Goal: Information Seeking & Learning: Learn about a topic

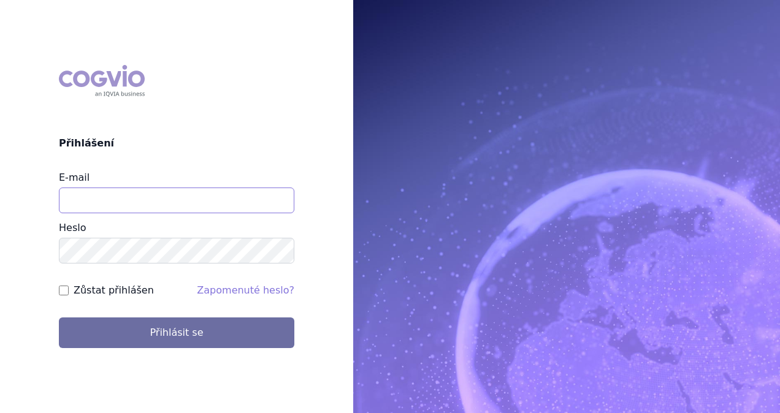
click at [109, 202] on input "E-mail" at bounding box center [176, 201] width 235 height 26
paste input "@"
type input "lucie.x.tumova@gsk.com"
click at [59, 317] on button "Přihlásit se" at bounding box center [176, 332] width 235 height 31
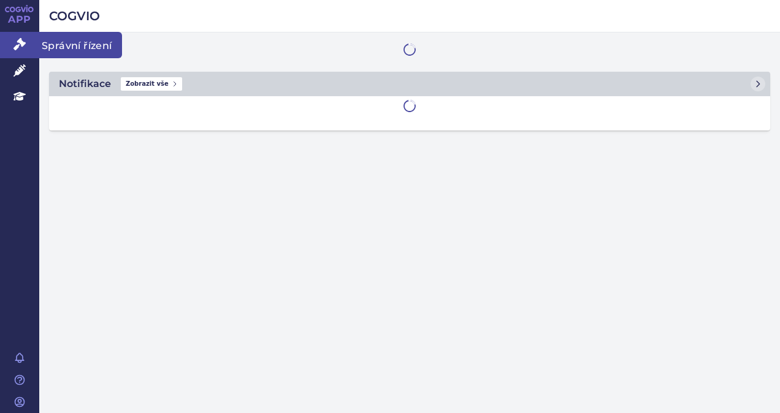
click at [14, 40] on icon at bounding box center [19, 44] width 12 height 12
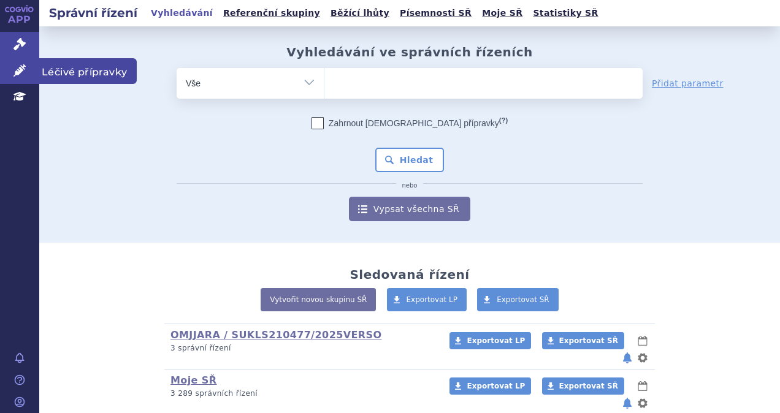
click at [69, 74] on span "Léčivé přípravky" at bounding box center [87, 71] width 97 height 26
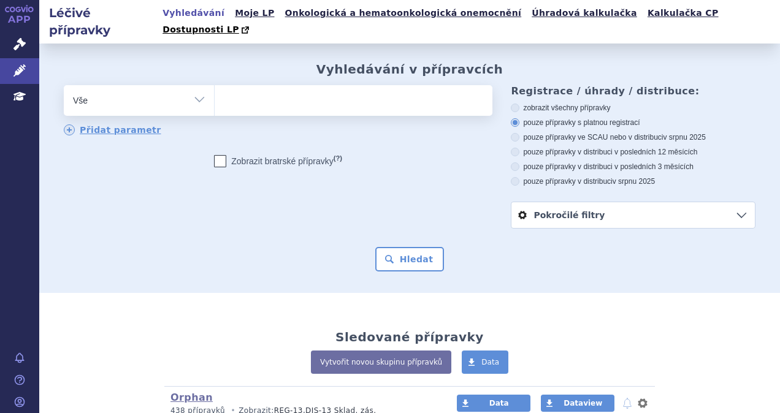
click at [282, 86] on ul at bounding box center [352, 98] width 275 height 26
click at [215, 86] on select at bounding box center [214, 100] width 1 height 31
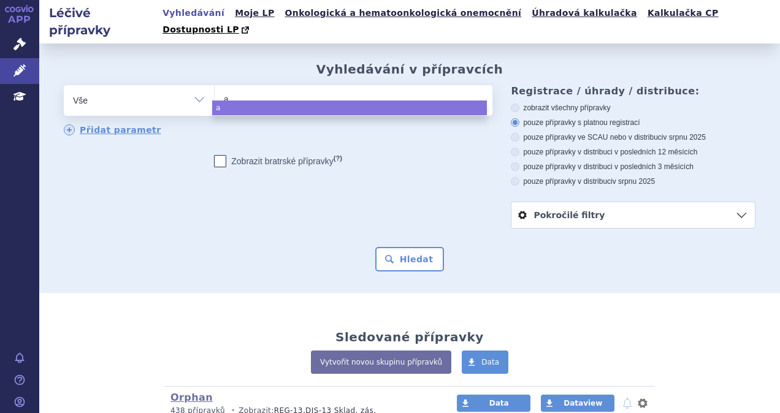
type input "ar"
type input "are"
type input "arex"
type input "arexv"
type input "arexvy"
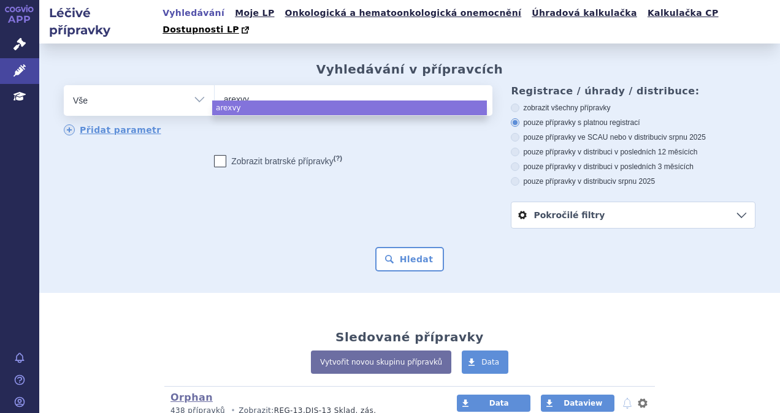
select select "arexvy"
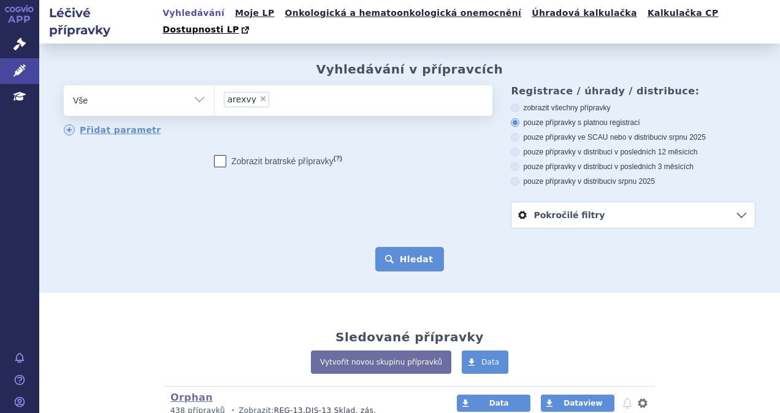
click at [422, 247] on button "Hledat" at bounding box center [409, 259] width 69 height 25
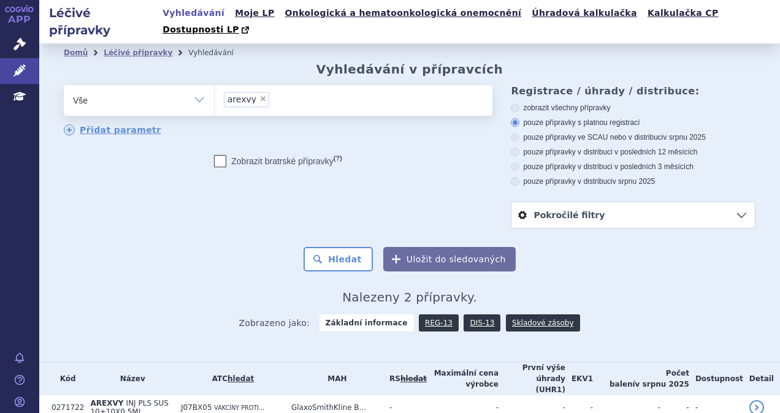
scroll to position [54, 0]
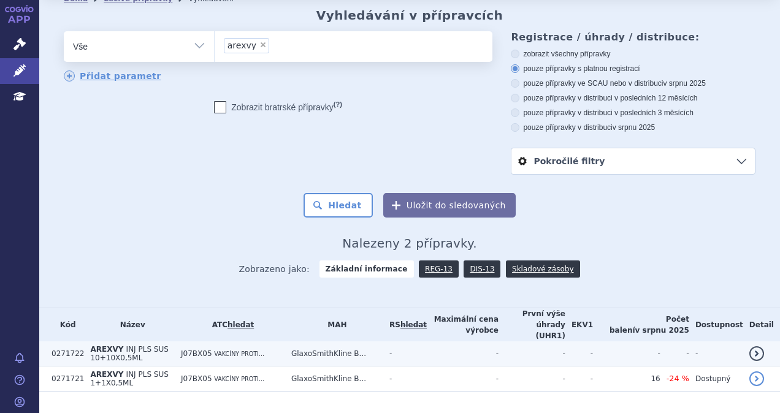
click at [105, 345] on span "AREXVY" at bounding box center [106, 349] width 33 height 9
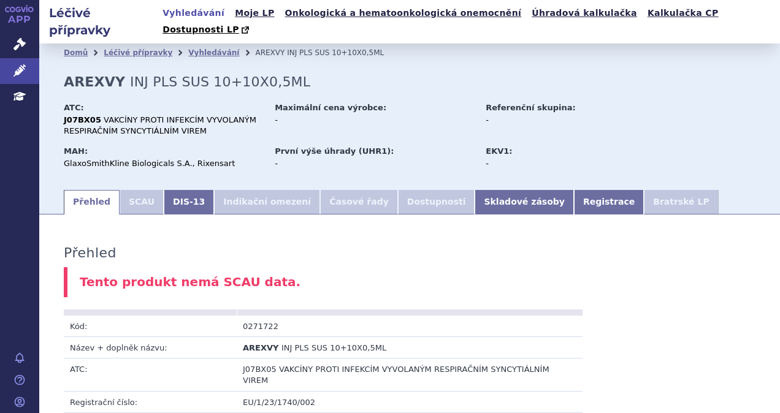
click at [134, 190] on li "SCAU" at bounding box center [142, 202] width 44 height 25
drag, startPoint x: 177, startPoint y: 188, endPoint x: 207, endPoint y: 183, distance: 30.9
click at [177, 190] on link "DIS-13" at bounding box center [189, 202] width 50 height 25
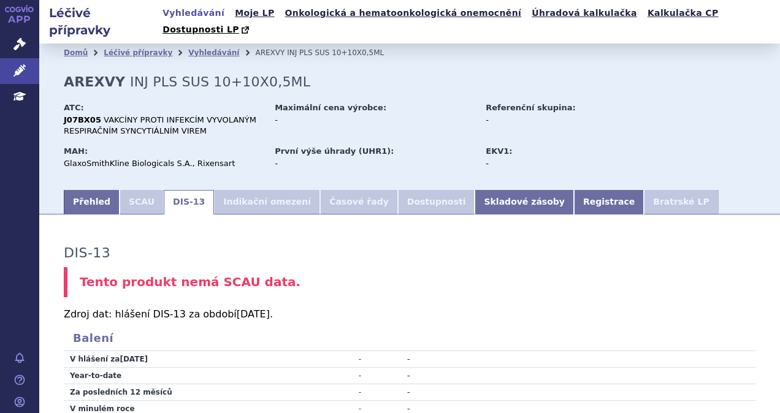
click at [222, 190] on li "Indikační omezení" at bounding box center [267, 202] width 106 height 25
click at [479, 190] on link "Skladové zásoby" at bounding box center [523, 202] width 99 height 25
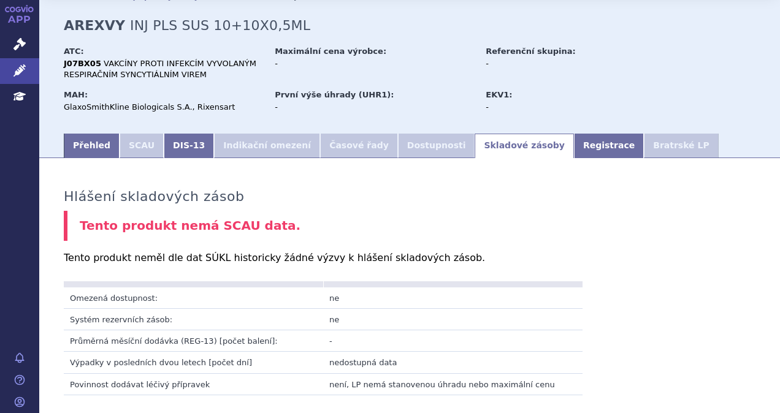
scroll to position [107, 0]
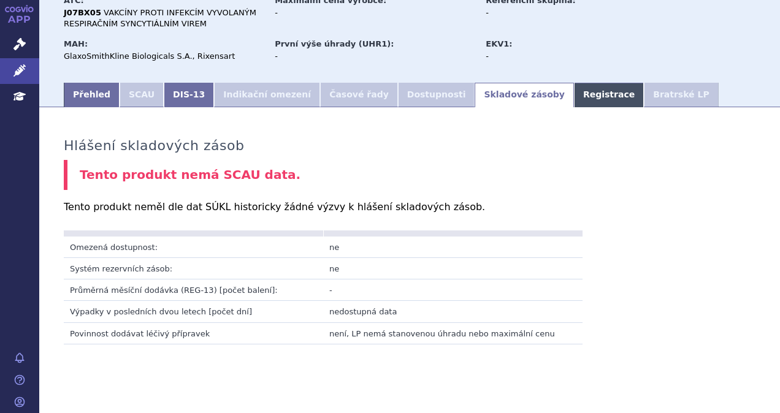
click at [574, 83] on link "Registrace" at bounding box center [609, 95] width 70 height 25
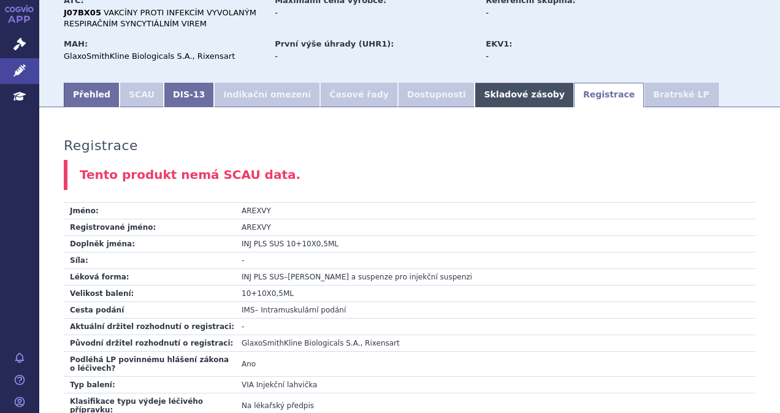
click at [483, 83] on link "Skladové zásoby" at bounding box center [523, 95] width 99 height 25
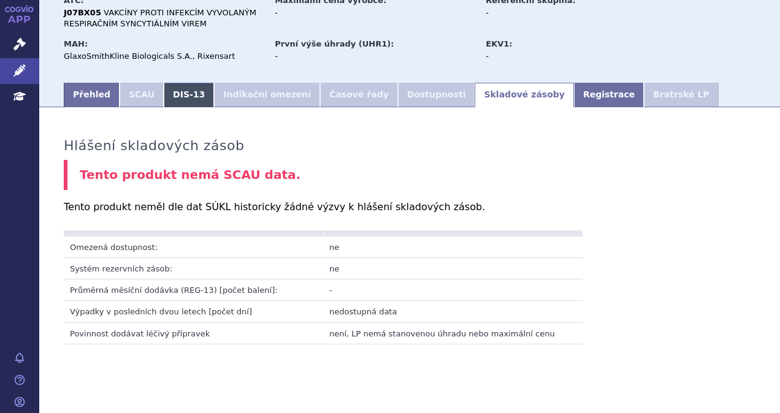
click at [177, 83] on link "DIS-13" at bounding box center [189, 95] width 50 height 25
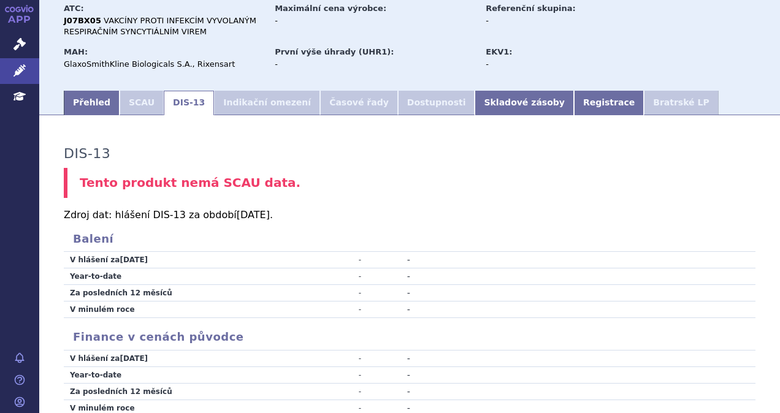
scroll to position [91, 0]
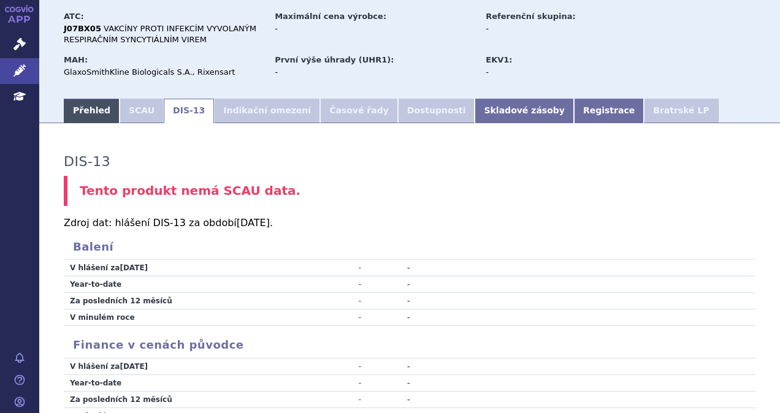
click at [77, 99] on link "Přehled" at bounding box center [92, 111] width 56 height 25
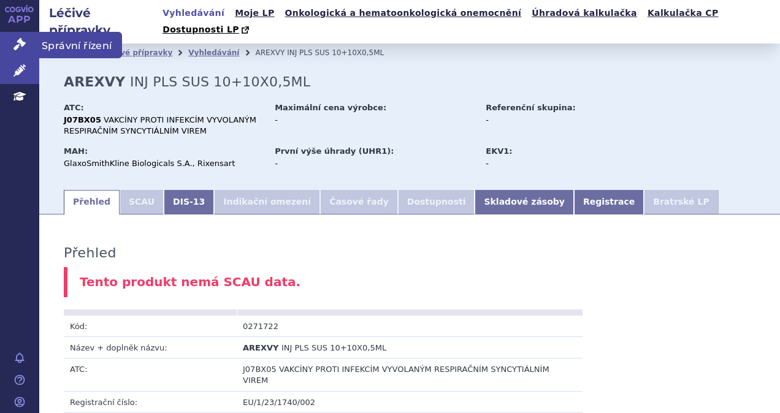
click at [56, 46] on span "Správní řízení" at bounding box center [80, 45] width 83 height 26
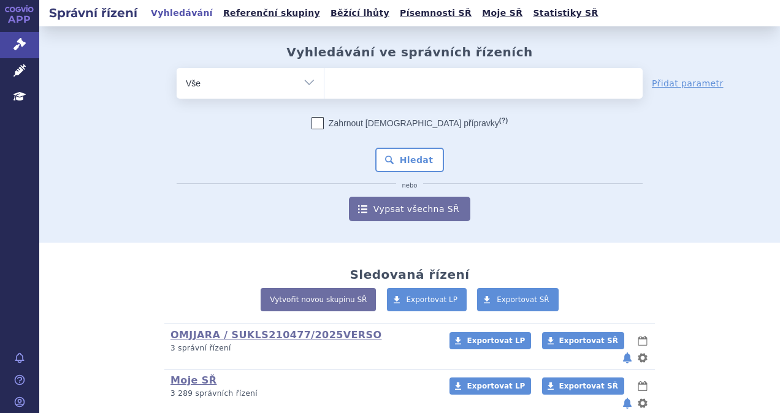
click at [360, 78] on ul at bounding box center [483, 81] width 318 height 26
click at [324, 78] on select at bounding box center [324, 82] width 1 height 31
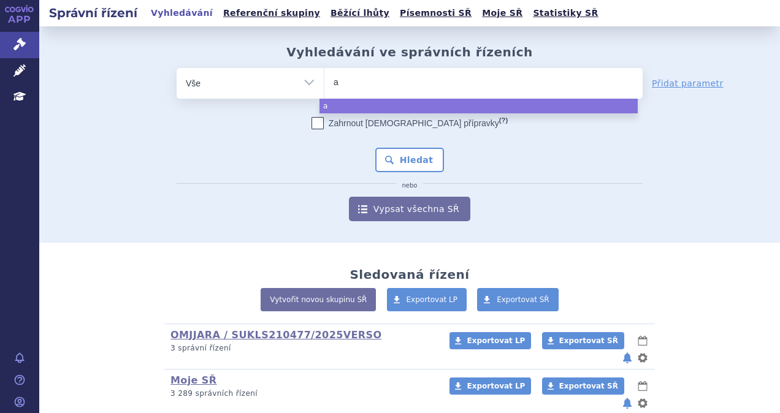
type input "ar"
type input "are"
type input "arex"
type input "arexv"
type input "arexvy"
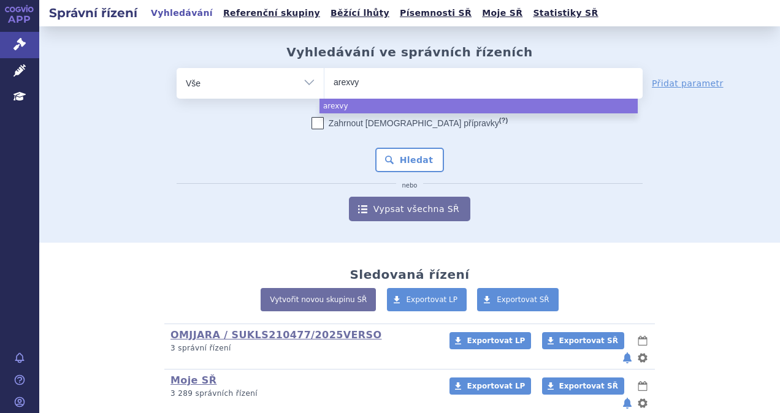
select select "arexvy"
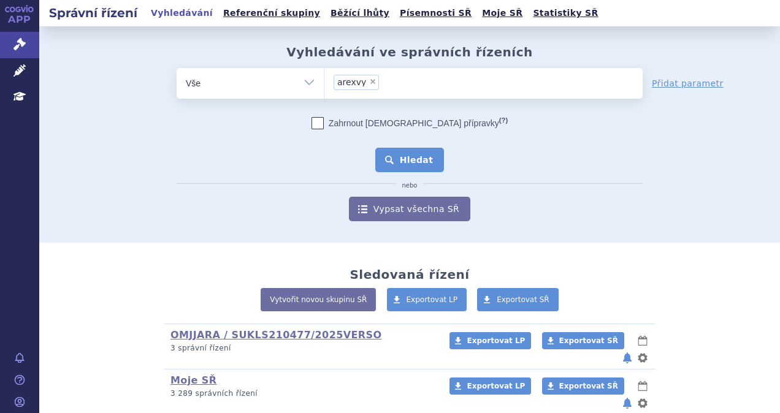
click at [398, 159] on button "Hledat" at bounding box center [409, 160] width 69 height 25
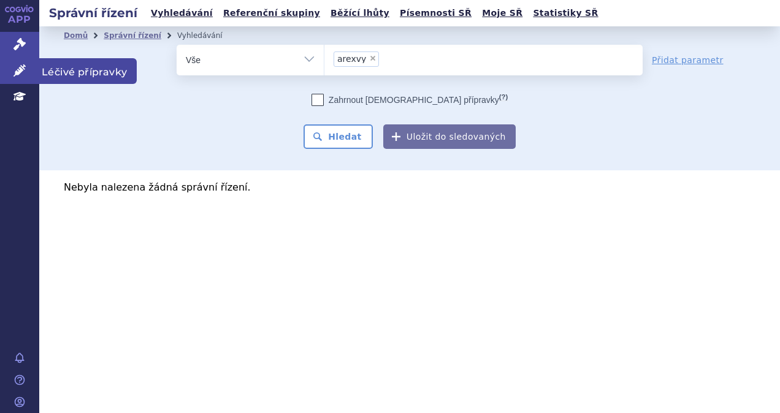
click at [50, 70] on span "Léčivé přípravky" at bounding box center [87, 71] width 97 height 26
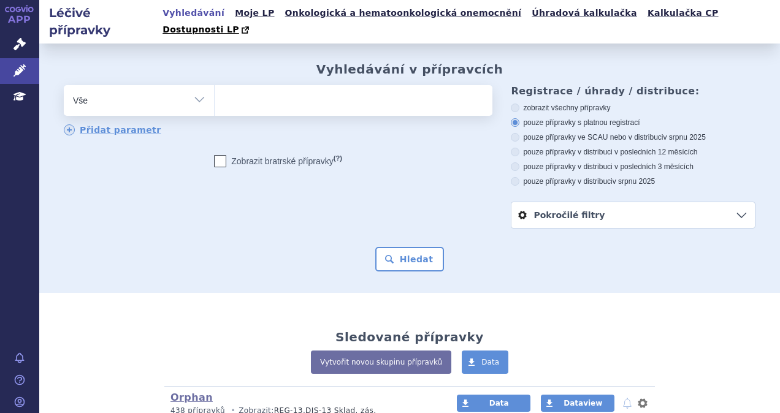
click at [239, 85] on ul at bounding box center [352, 98] width 275 height 26
click at [215, 85] on select at bounding box center [214, 100] width 1 height 31
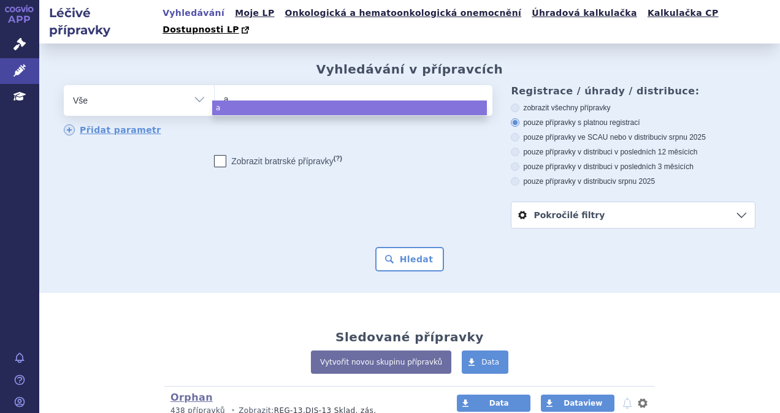
type input "at"
type input "ate"
type input "at"
type input "a"
type input "ar"
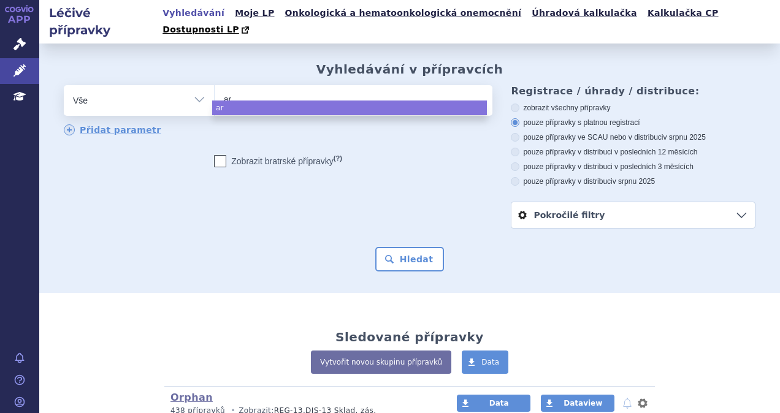
type input "are"
type input "arex"
type input "arexv"
type input "arexvy"
select select "arexvy"
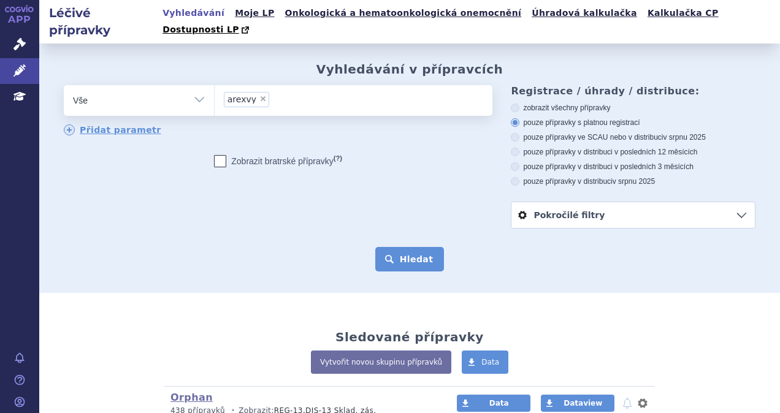
click at [413, 254] on button "Hledat" at bounding box center [409, 259] width 69 height 25
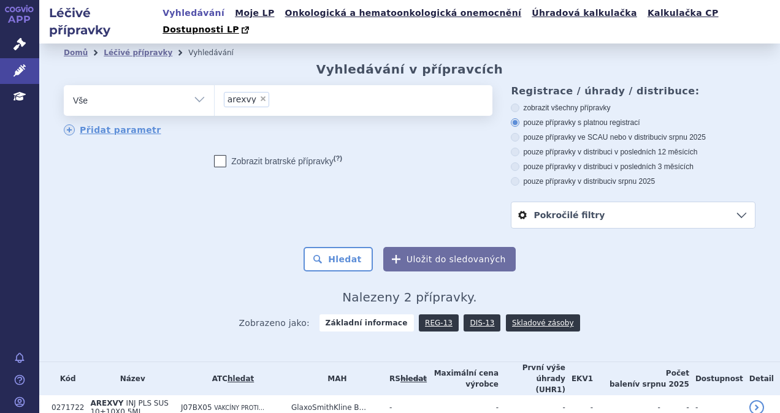
scroll to position [54, 0]
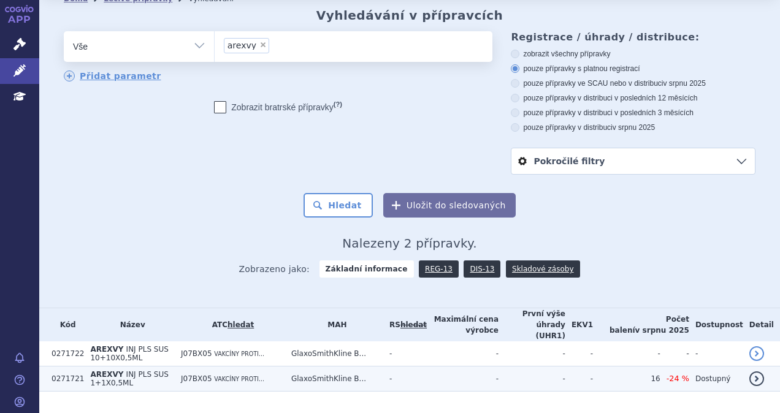
click at [118, 370] on span "INJ PLS SUS 1+1X0,5ML" at bounding box center [129, 378] width 78 height 17
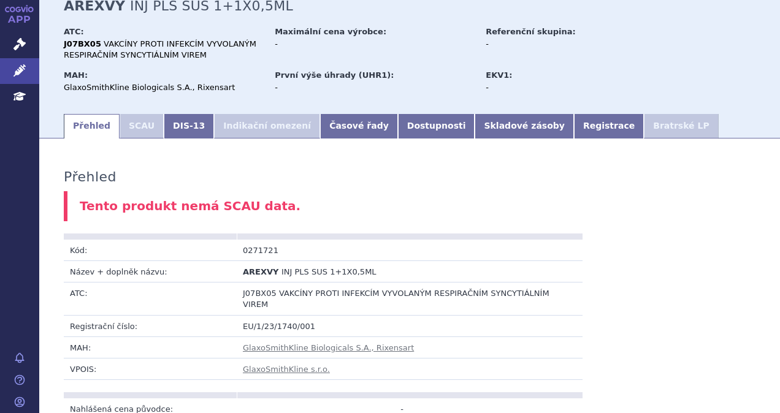
scroll to position [74, 0]
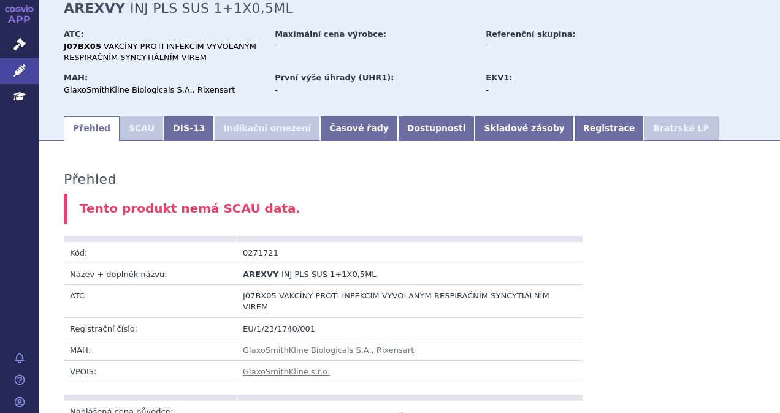
click at [126, 116] on li "SCAU" at bounding box center [142, 128] width 44 height 25
click at [172, 116] on link "DIS-13" at bounding box center [189, 128] width 50 height 25
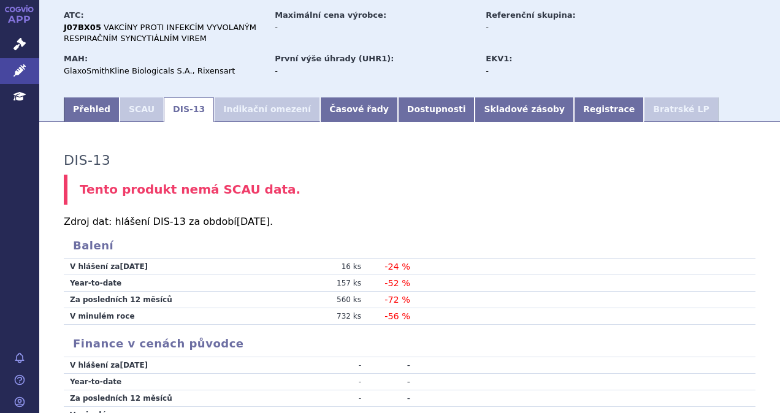
scroll to position [91, 0]
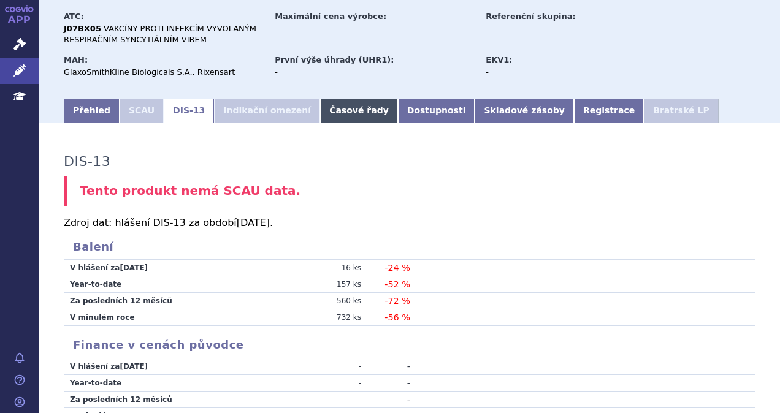
click at [320, 99] on link "Časové řady" at bounding box center [359, 111] width 78 height 25
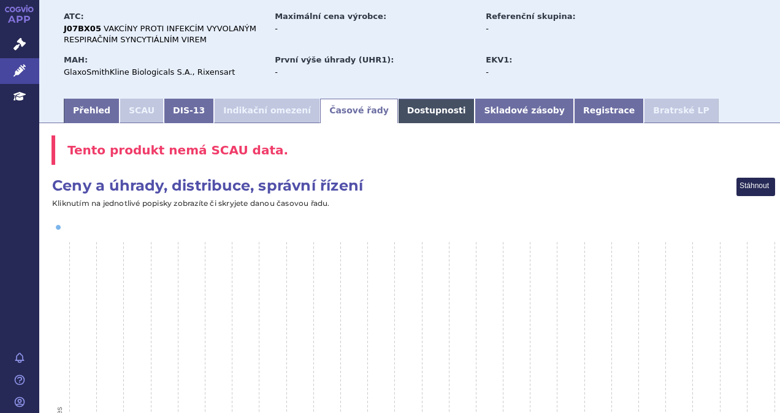
click at [398, 99] on link "Dostupnosti" at bounding box center [436, 111] width 77 height 25
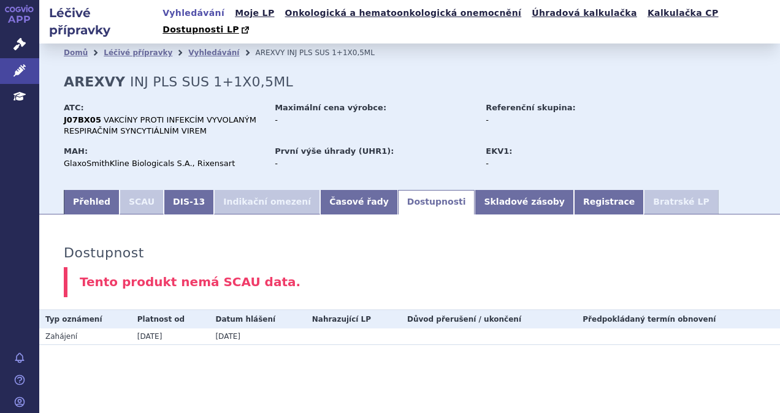
click at [446, 99] on div "Maximální cena výrobce: -" at bounding box center [379, 115] width 208 height 32
click at [474, 190] on link "Skladové zásoby" at bounding box center [523, 202] width 99 height 25
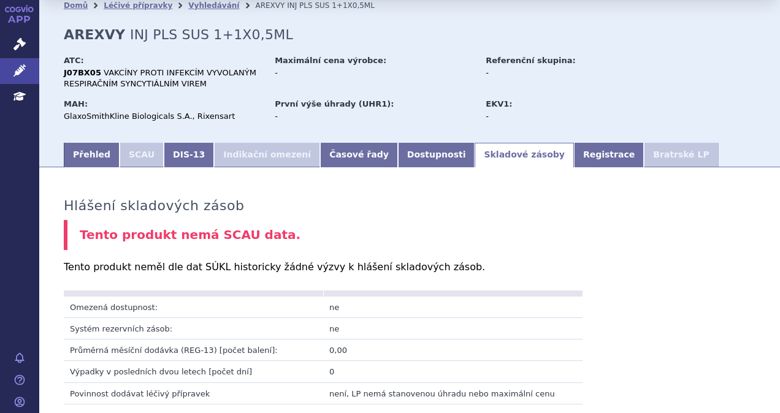
scroll to position [107, 0]
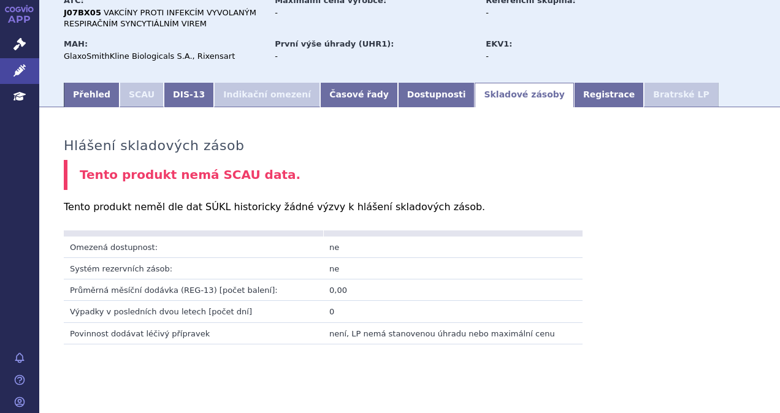
click at [644, 83] on li "Bratrské LP" at bounding box center [681, 95] width 74 height 25
click at [574, 83] on link "Registrace" at bounding box center [609, 95] width 70 height 25
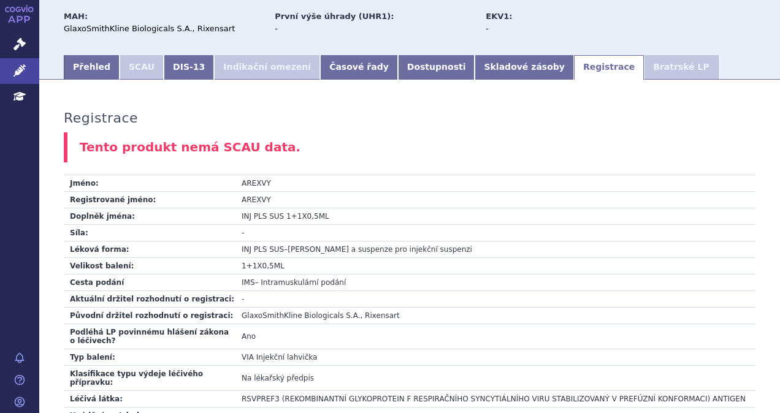
scroll to position [107, 0]
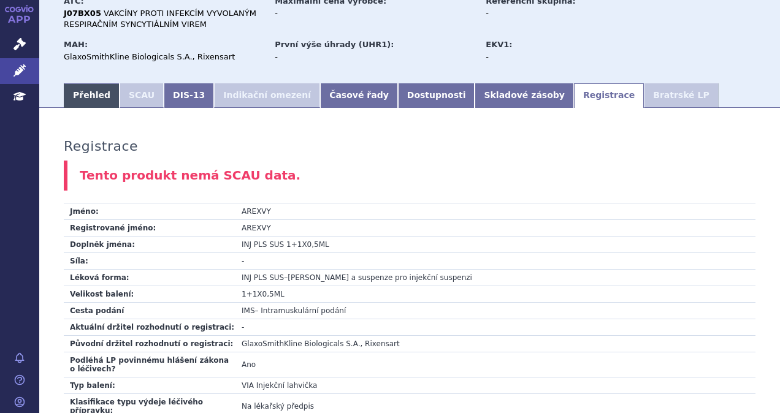
click at [88, 83] on link "Přehled" at bounding box center [92, 95] width 56 height 25
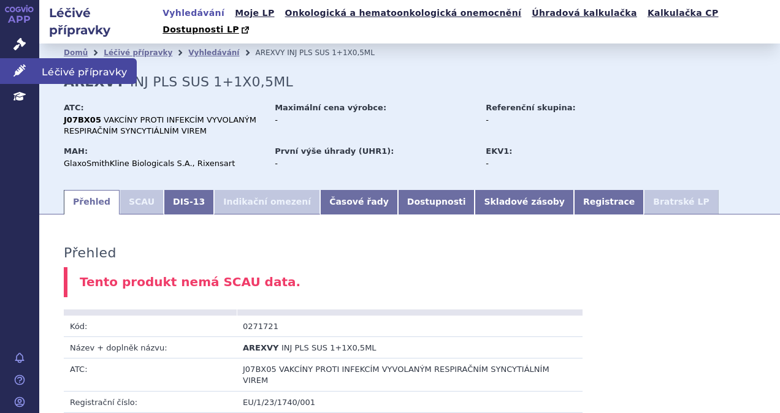
click at [55, 72] on span "Léčivé přípravky" at bounding box center [87, 71] width 97 height 26
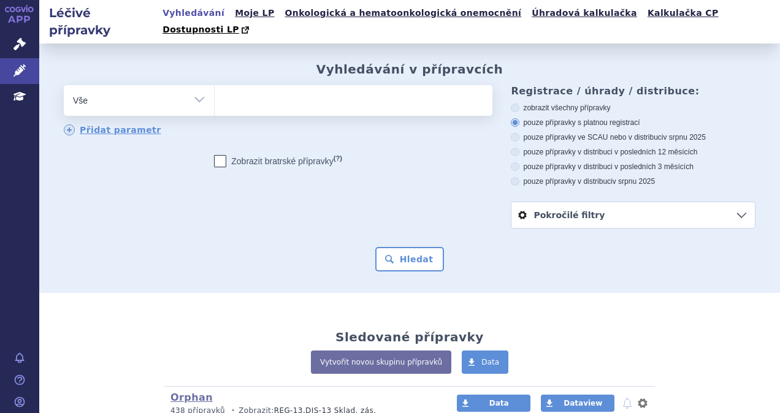
click at [229, 91] on ul at bounding box center [352, 98] width 275 height 26
click at [215, 91] on select at bounding box center [214, 100] width 1 height 31
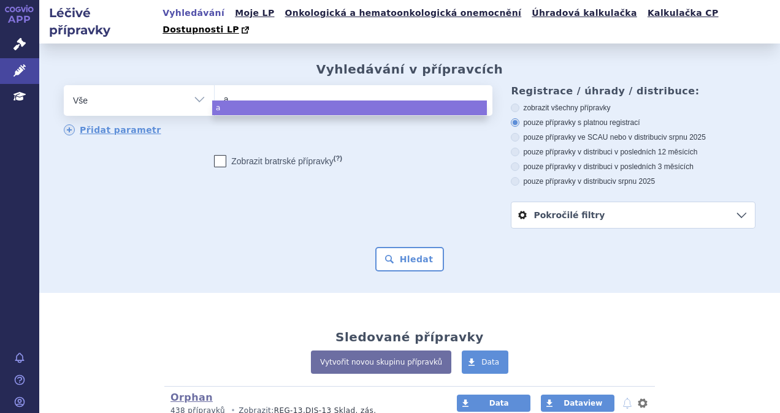
type input "ar"
type input "are"
type input "arex"
type input "arexv"
type input "arexvy"
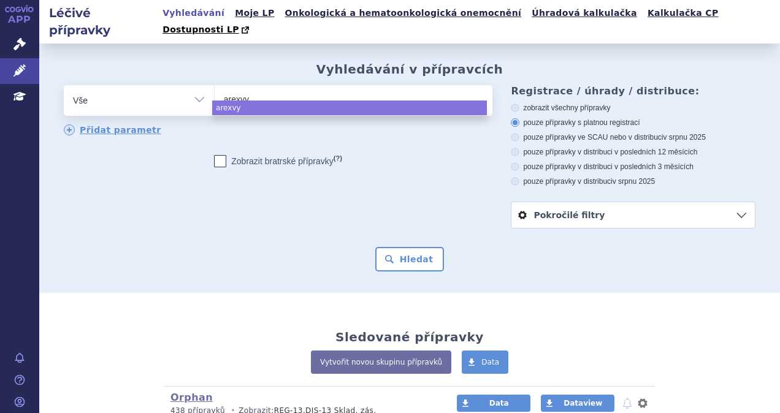
select select "arexvy"
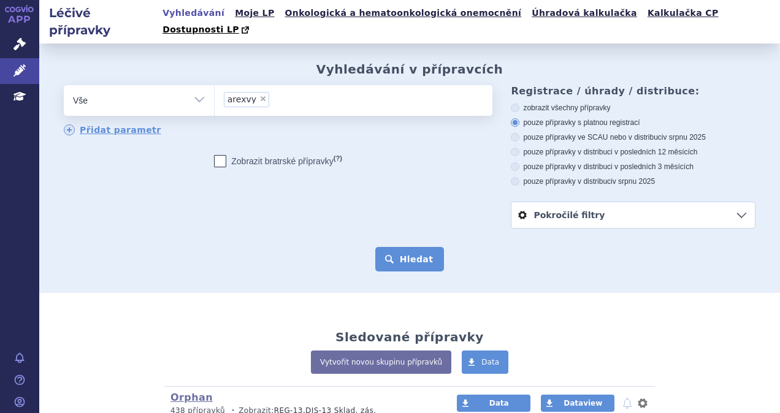
click at [395, 247] on button "Hledat" at bounding box center [409, 259] width 69 height 25
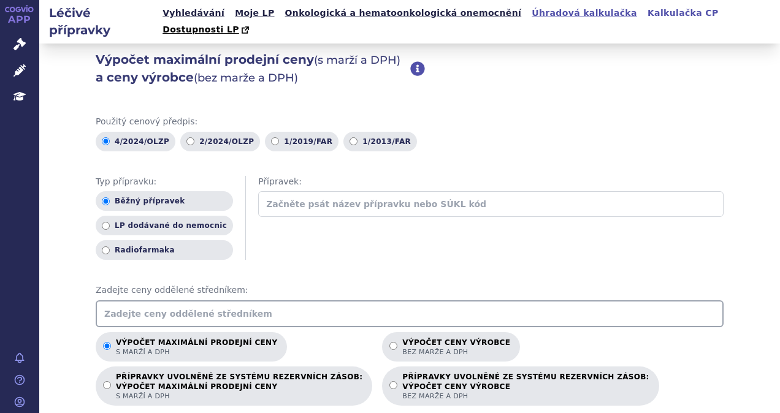
click at [528, 16] on link "Úhradová kalkulačka" at bounding box center [584, 13] width 113 height 17
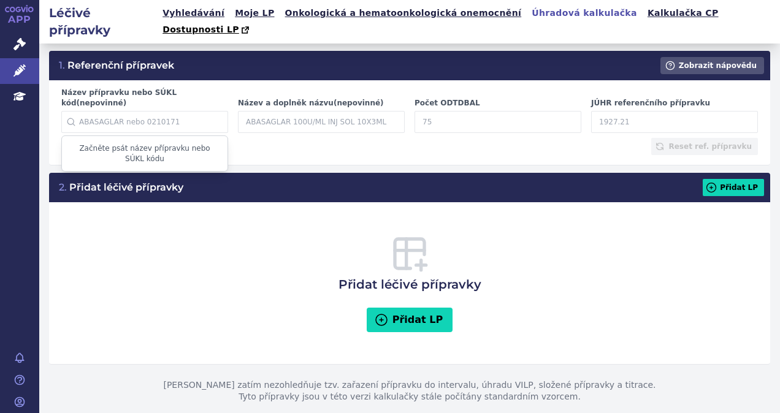
click at [100, 111] on input "Název přípravku nebo SÚKL kód (nepovinné)" at bounding box center [144, 122] width 167 height 22
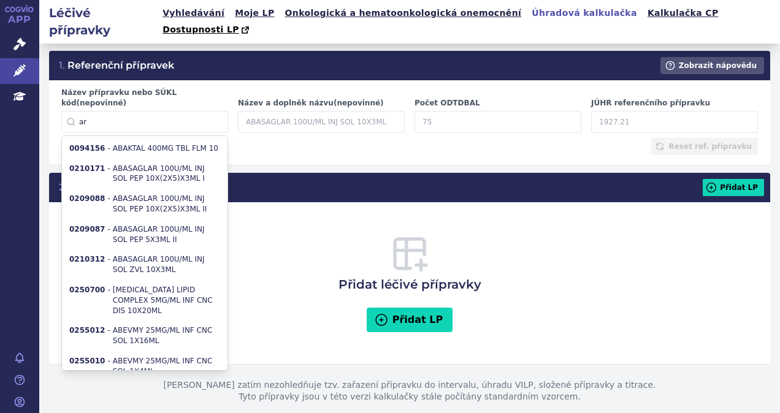
type input "a"
paste input "0271721"
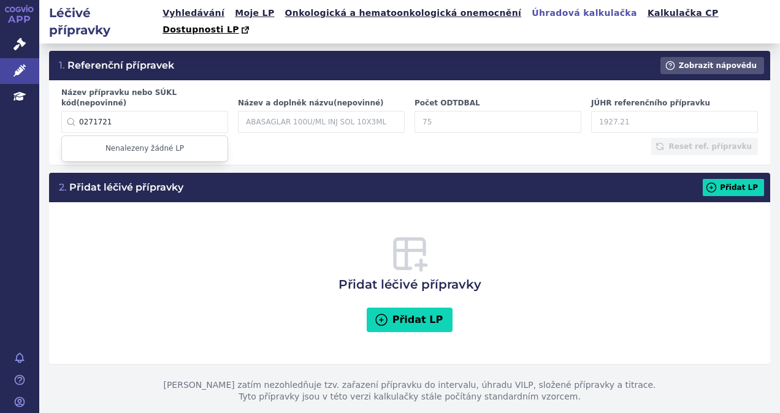
click at [165, 139] on li "Nenalezeny žádné LP" at bounding box center [144, 149] width 165 height 20
click at [85, 111] on input "0271721" at bounding box center [144, 122] width 167 height 22
drag, startPoint x: 122, startPoint y: 94, endPoint x: 28, endPoint y: 90, distance: 93.9
click at [39, 93] on div "1. Referenční přípravek Zobrazit nápovědu Název přípravku nebo SÚKL kód (nepovi…" at bounding box center [409, 105] width 740 height 122
click at [119, 111] on input "arexvy" at bounding box center [144, 122] width 167 height 22
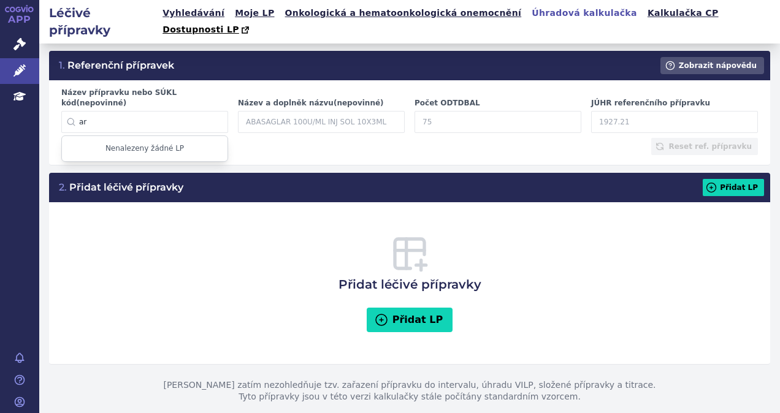
type input "a"
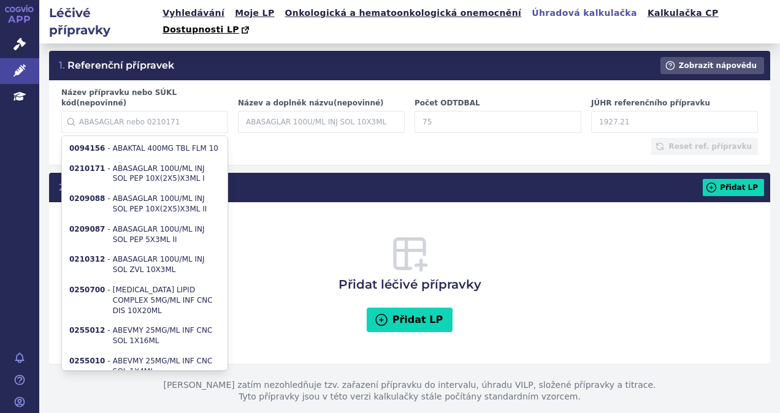
click at [294, 111] on input "Název a doplněk názvu (nepovinné)" at bounding box center [321, 122] width 167 height 22
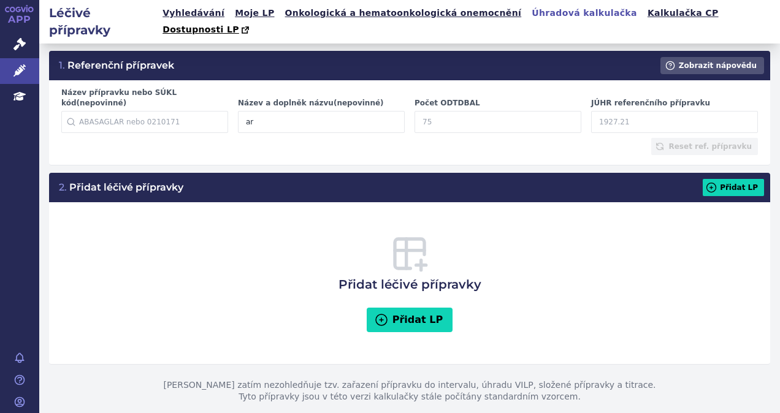
type input "a"
click at [644, 16] on link "Kalkulačka CP" at bounding box center [683, 13] width 78 height 17
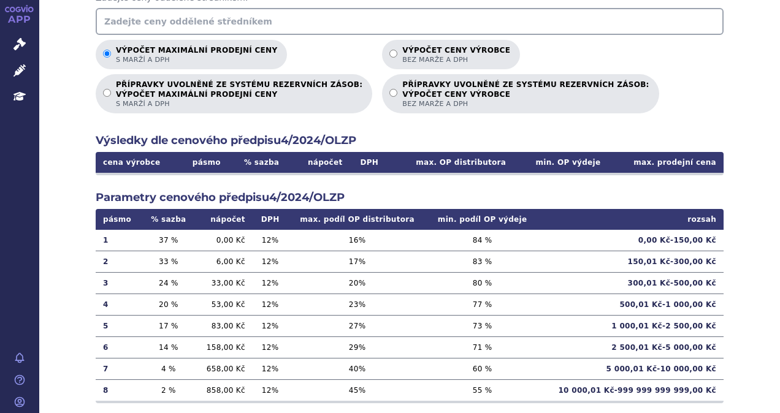
scroll to position [170, 0]
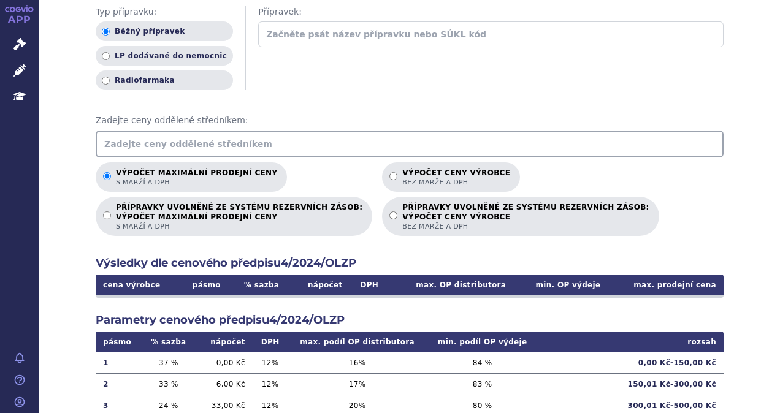
click at [139, 131] on input "text" at bounding box center [410, 144] width 628 height 27
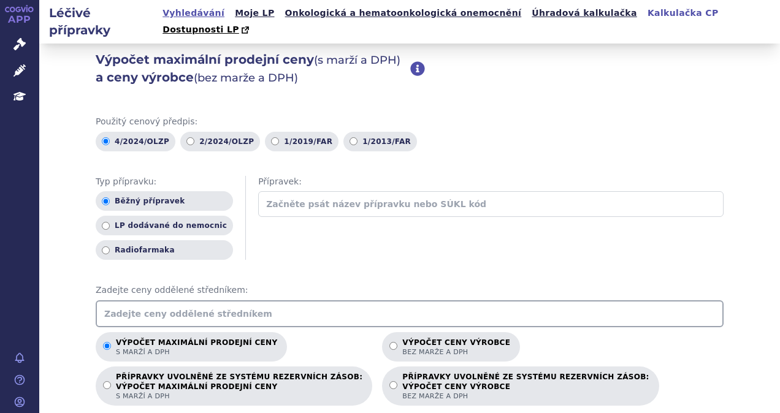
click at [185, 13] on link "Vyhledávání" at bounding box center [193, 13] width 69 height 17
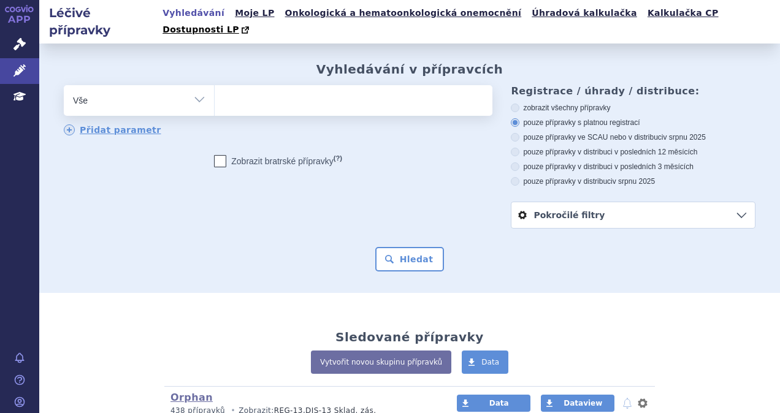
scroll to position [272, 0]
